Goal: Book appointment/travel/reservation

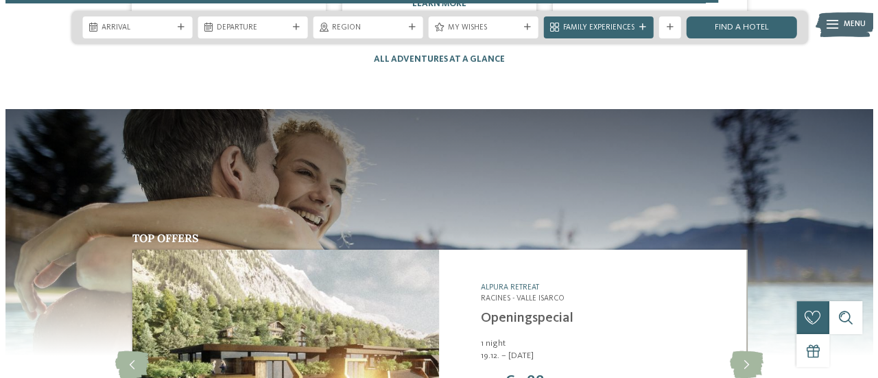
scroll to position [4117, 0]
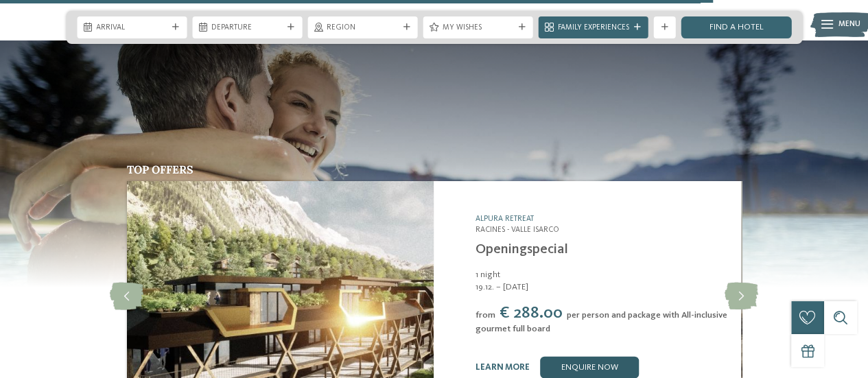
click at [563, 357] on link "enquire now" at bounding box center [589, 368] width 99 height 22
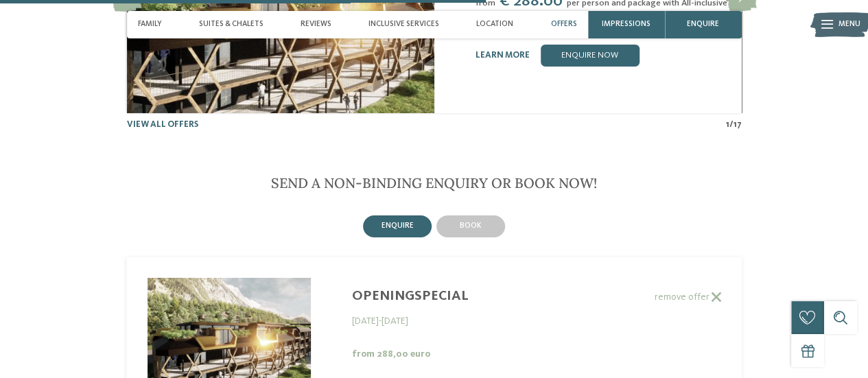
scroll to position [2122, 0]
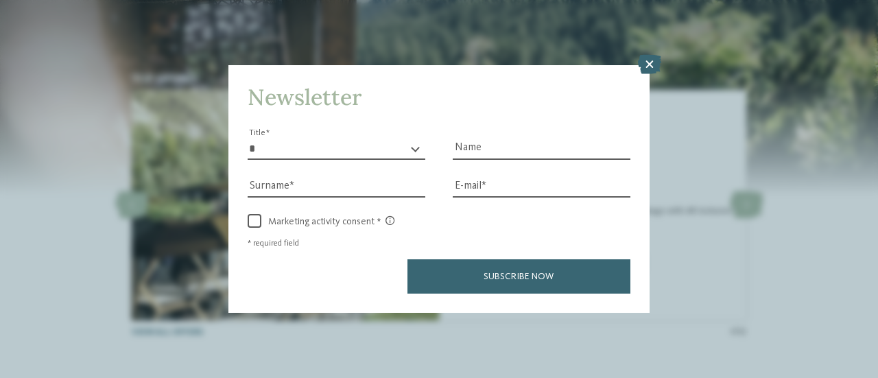
drag, startPoint x: 653, startPoint y: 51, endPoint x: 639, endPoint y: 53, distance: 13.8
click at [651, 53] on div "Newsletter * ** ** ****** ** Title Name Surname E-mail link link" at bounding box center [439, 189] width 878 height 378
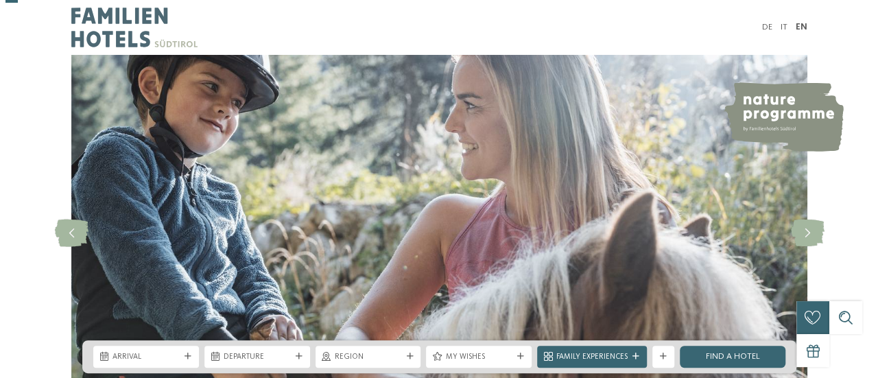
scroll to position [137, 0]
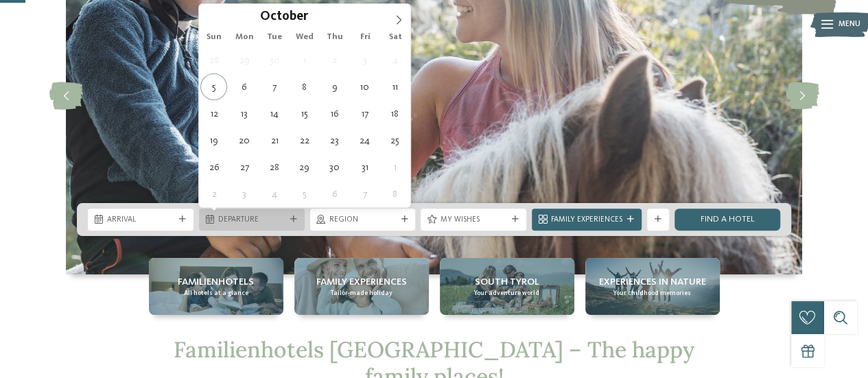
click at [217, 223] on div "Departure" at bounding box center [251, 219] width 73 height 12
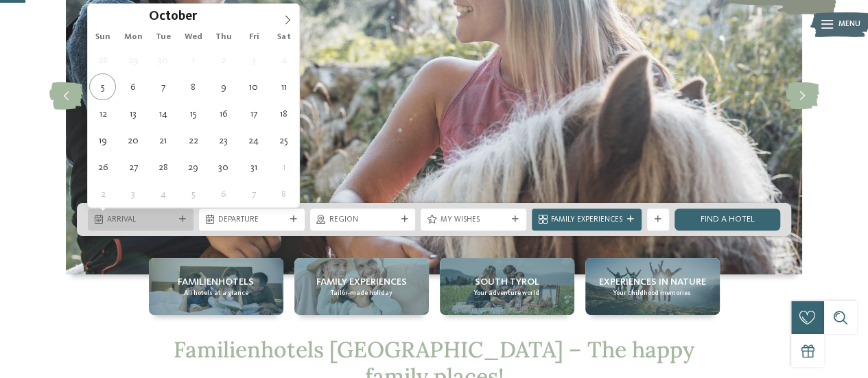
click at [159, 220] on span "Arrival" at bounding box center [140, 220] width 67 height 11
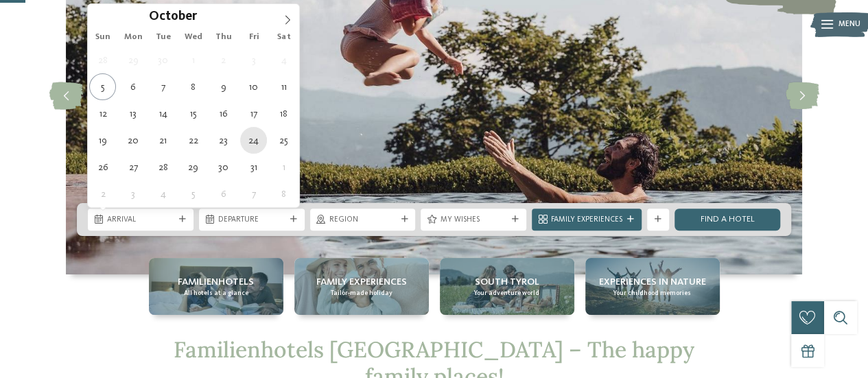
type div "24.10.2025"
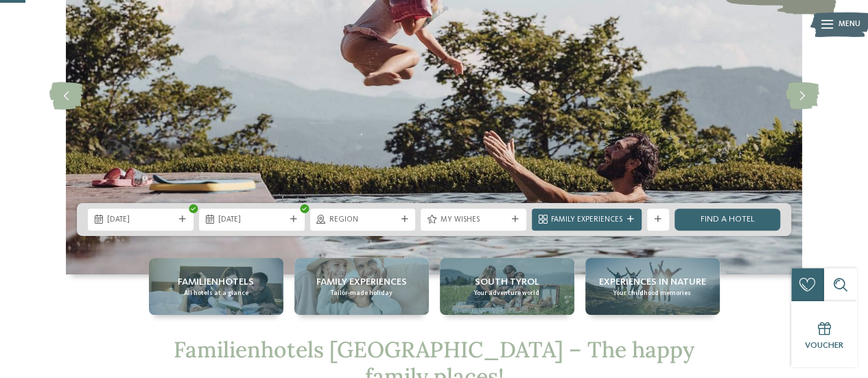
click at [74, 200] on img at bounding box center [434, 96] width 736 height 357
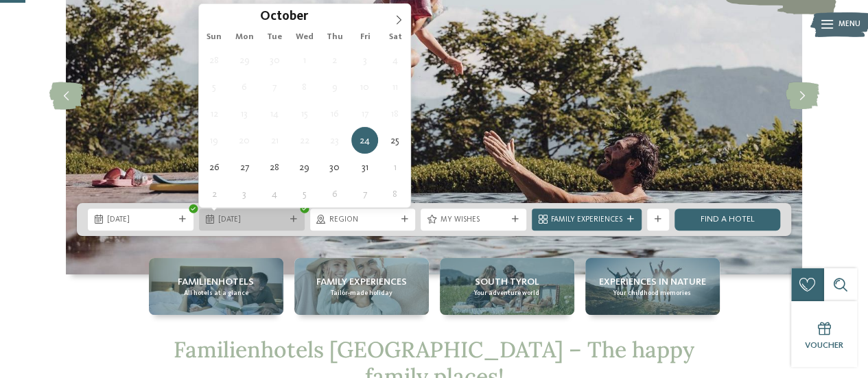
click at [225, 225] on span "24.10.2025" at bounding box center [251, 220] width 67 height 11
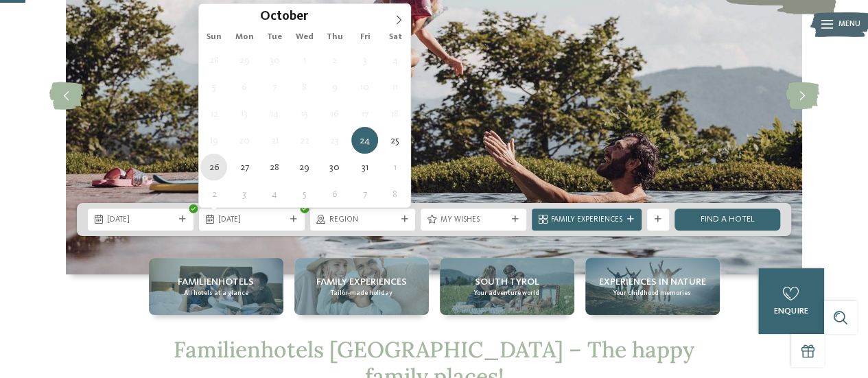
type div "26.10.2025"
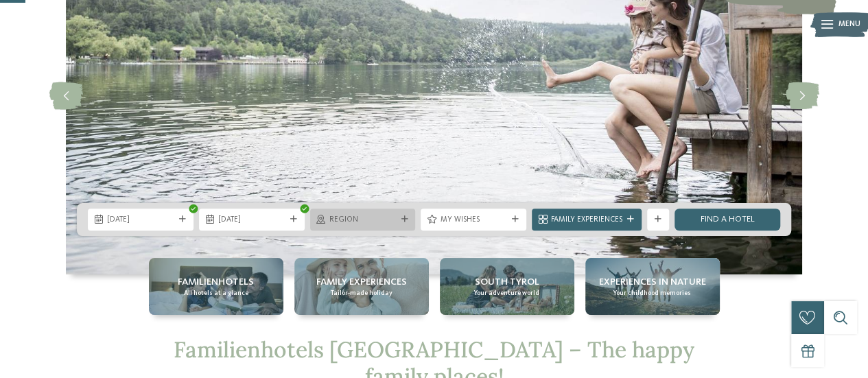
click at [358, 221] on span "Region" at bounding box center [362, 220] width 67 height 11
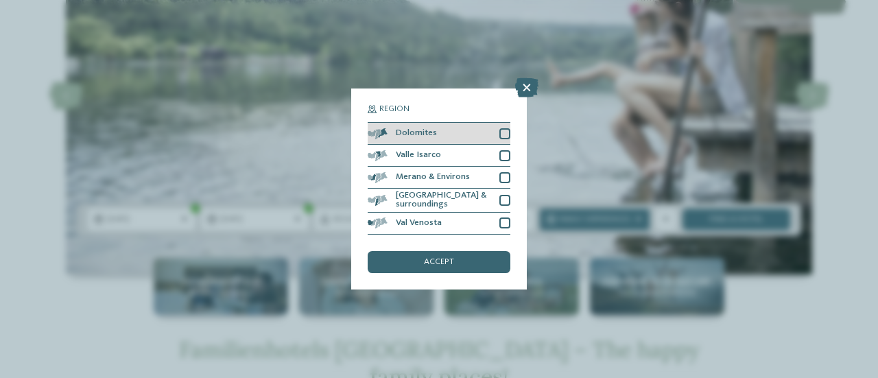
click at [495, 126] on div "Dolomites" at bounding box center [439, 134] width 143 height 22
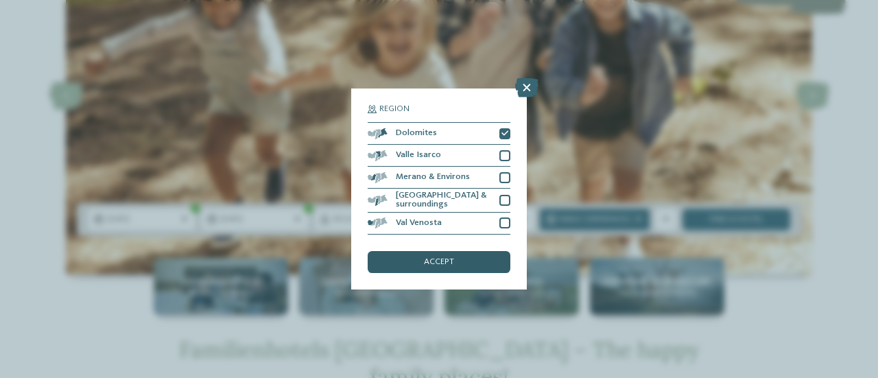
click at [430, 264] on span "accept" at bounding box center [439, 262] width 30 height 9
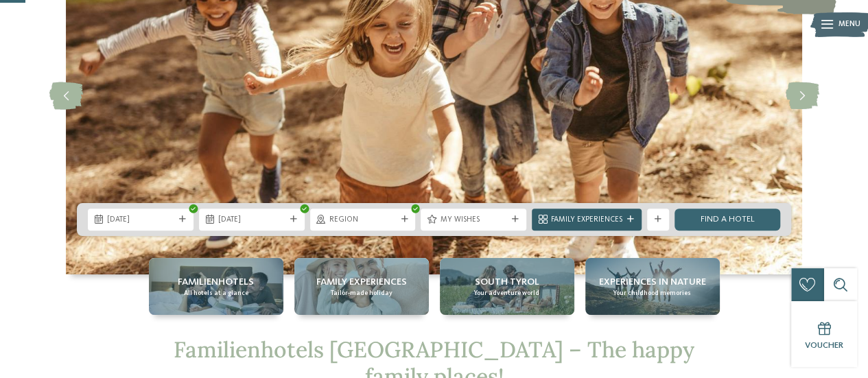
click at [552, 222] on span "Family Experiences" at bounding box center [586, 220] width 71 height 11
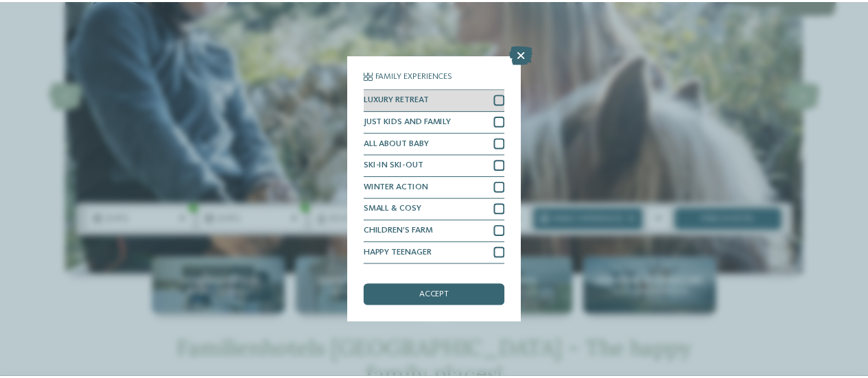
scroll to position [40, 0]
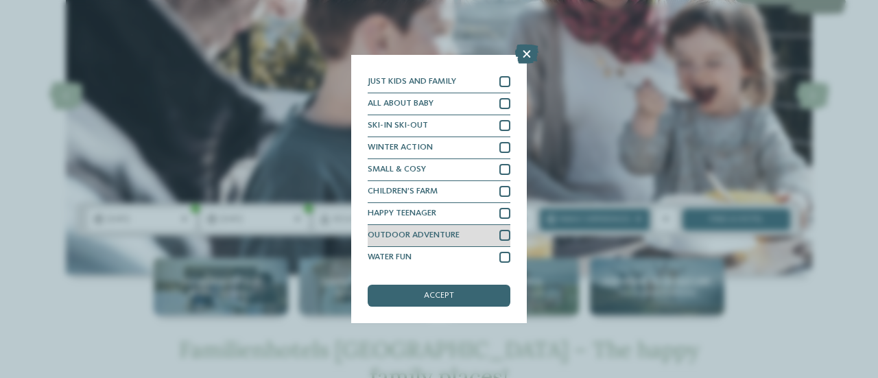
click at [500, 235] on div at bounding box center [505, 235] width 11 height 11
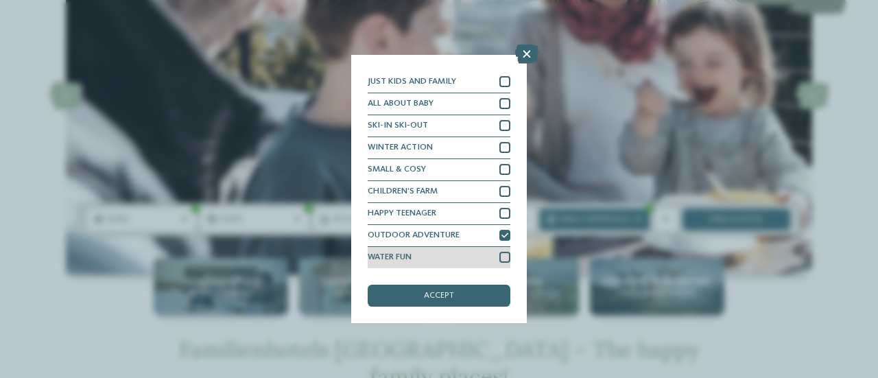
click at [500, 257] on div at bounding box center [505, 257] width 11 height 11
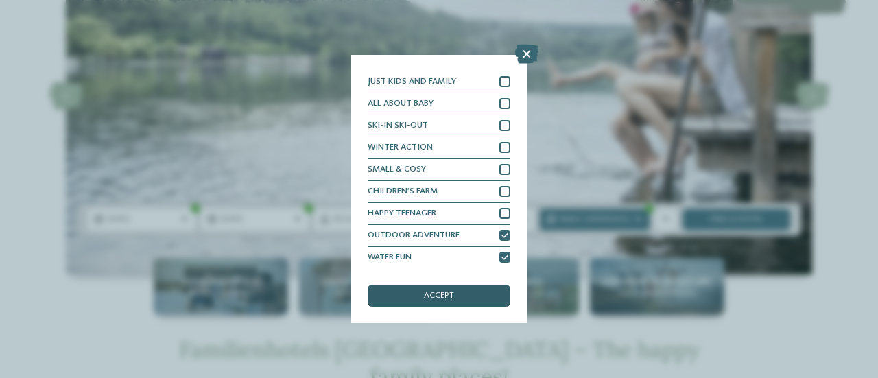
click at [390, 303] on div "accept" at bounding box center [439, 296] width 143 height 22
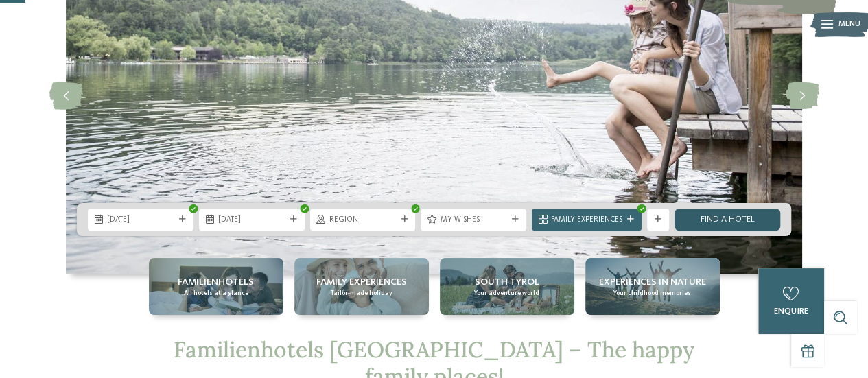
drag, startPoint x: 715, startPoint y: 222, endPoint x: 703, endPoint y: 210, distance: 17.0
click at [715, 222] on link "Find a hotel" at bounding box center [728, 220] width 106 height 22
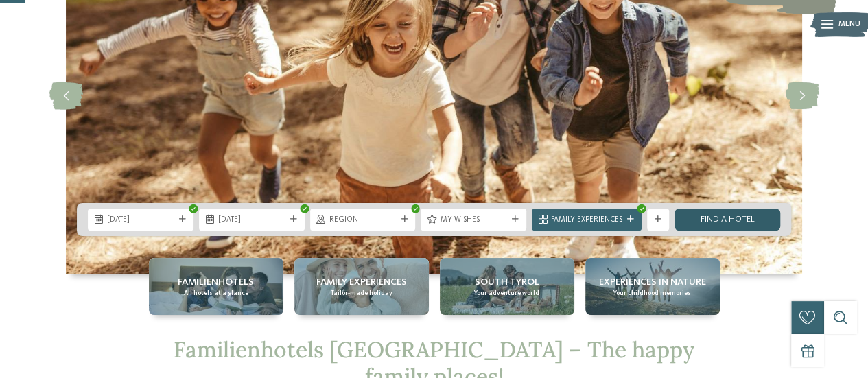
click at [720, 213] on link "Find a hotel" at bounding box center [728, 220] width 106 height 22
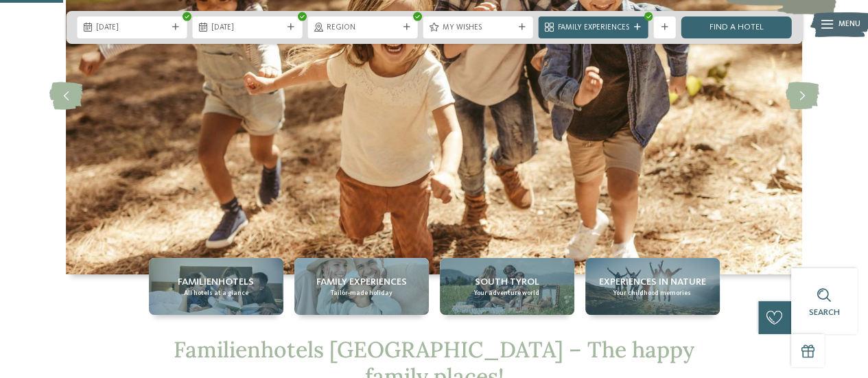
scroll to position [343, 0]
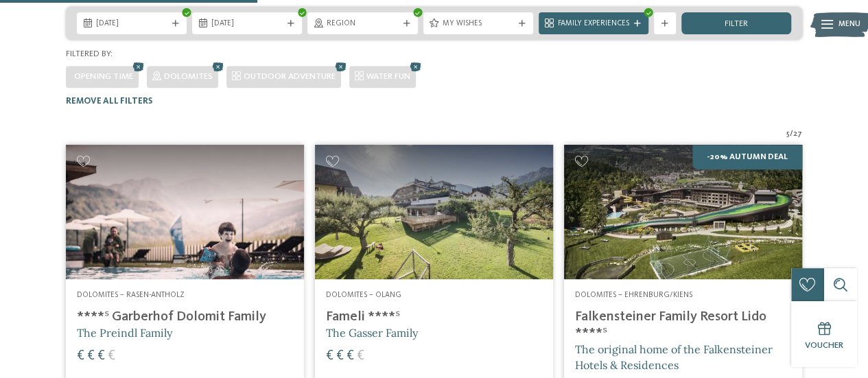
scroll to position [412, 0]
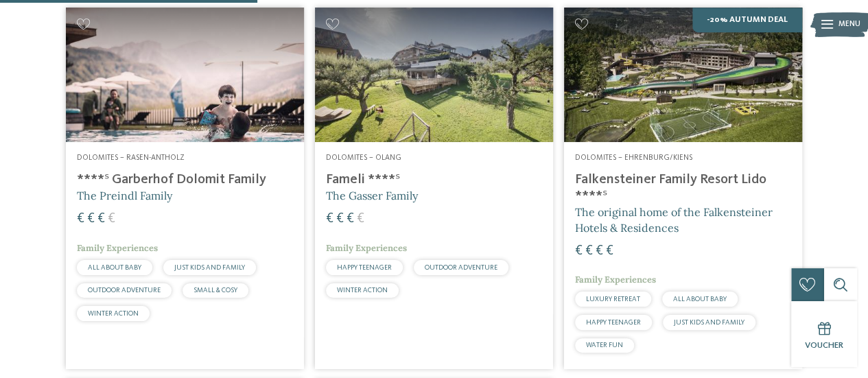
click at [419, 26] on img at bounding box center [434, 75] width 238 height 134
